Goal: Complete application form

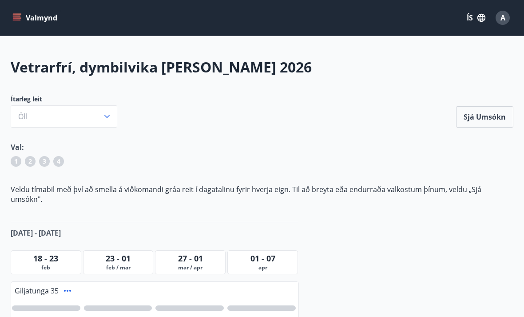
scroll to position [98, 0]
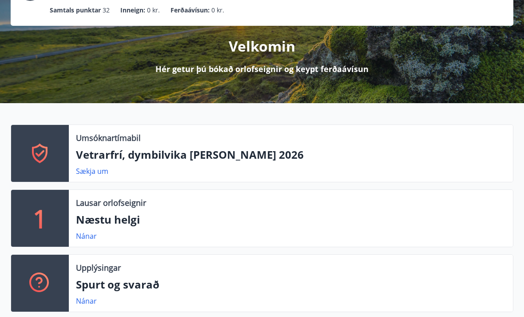
scroll to position [87, 0]
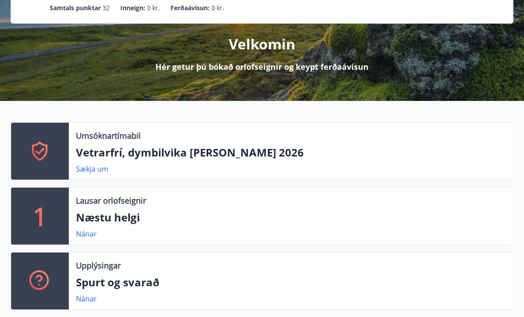
click at [98, 148] on p "Vetrarfrí, dymbilvika [PERSON_NAME] 2026" at bounding box center [291, 152] width 430 height 15
click at [104, 167] on link "Sækja um" at bounding box center [92, 169] width 32 height 10
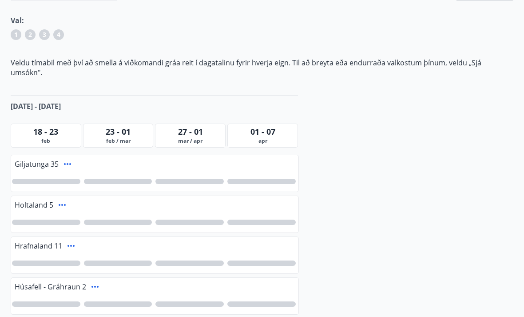
scroll to position [127, 0]
click at [195, 179] on div at bounding box center [190, 181] width 68 height 5
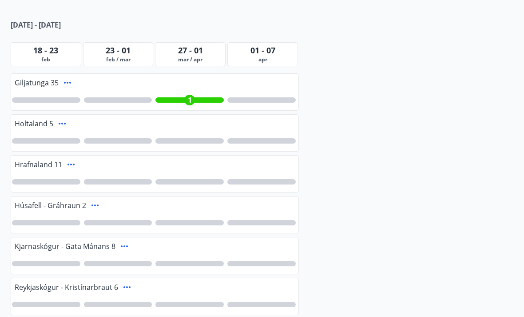
scroll to position [208, 0]
click at [196, 220] on div at bounding box center [190, 222] width 68 height 5
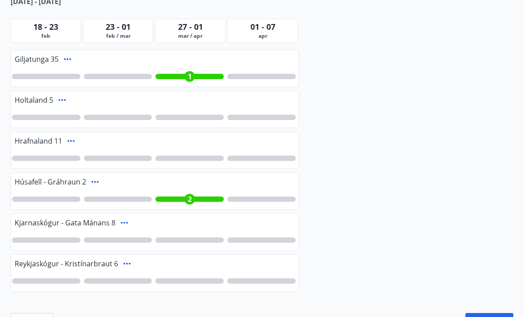
scroll to position [231, 0]
click at [199, 196] on div "2" at bounding box center [190, 198] width 68 height 5
click at [192, 196] on div at bounding box center [190, 198] width 68 height 5
click at [199, 200] on div "Giljatunga 35 1 Holtaland 5 Hrafnaland 11 Húsafell - Gráhraun 2 2 Kjarnaskógur …" at bounding box center [155, 172] width 288 height 245
click at [206, 189] on div "2" at bounding box center [154, 199] width 287 height 20
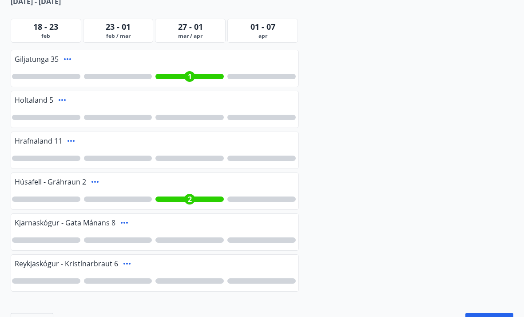
click at [199, 196] on div "2" at bounding box center [190, 198] width 68 height 5
click at [201, 74] on div "1" at bounding box center [190, 76] width 68 height 5
click at [267, 74] on div at bounding box center [261, 76] width 68 height 5
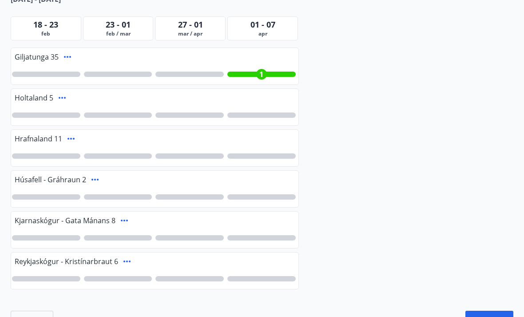
scroll to position [233, 0]
click at [36, 316] on button "Hreinsa" at bounding box center [32, 322] width 43 height 22
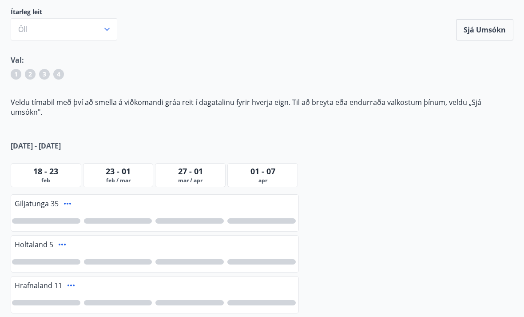
scroll to position [87, 0]
click at [268, 218] on div at bounding box center [261, 220] width 68 height 5
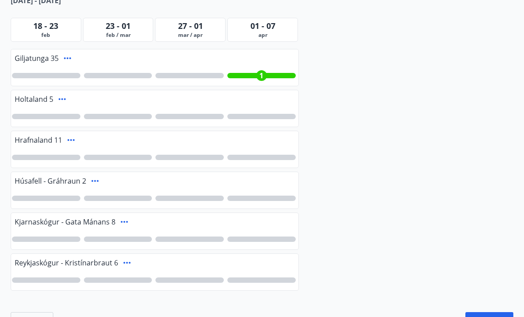
scroll to position [230, 0]
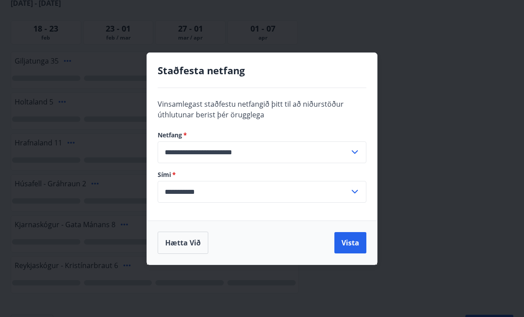
click at [356, 253] on button "Vista" at bounding box center [351, 242] width 32 height 21
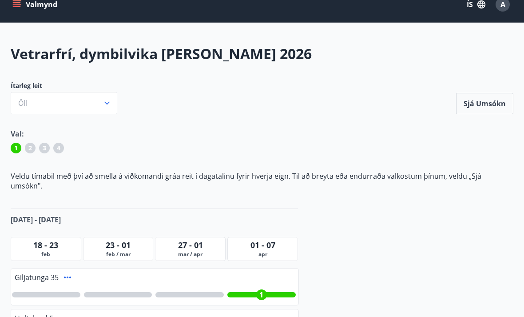
scroll to position [0, 0]
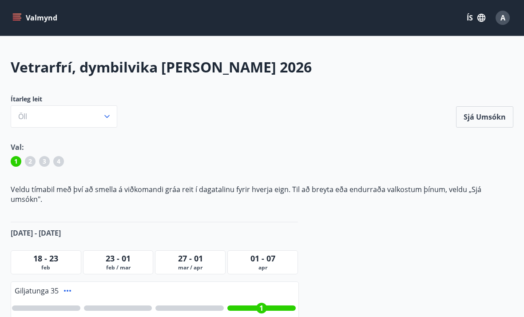
click at [493, 114] on button "Sjá umsókn" at bounding box center [484, 116] width 57 height 21
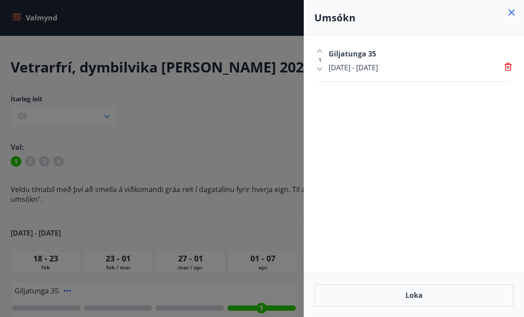
click at [509, 68] on icon at bounding box center [509, 67] width 1 height 3
click at [512, 14] on icon at bounding box center [511, 12] width 11 height 11
